Goal: Information Seeking & Learning: Learn about a topic

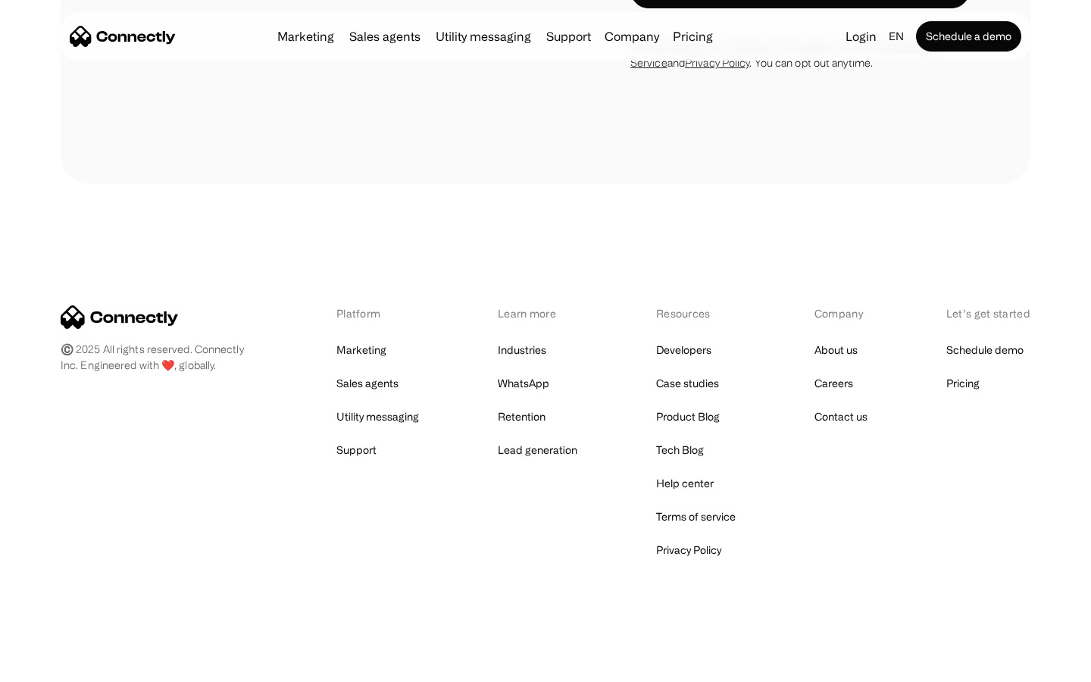
scroll to position [1027, 0]
